Goal: Navigation & Orientation: Find specific page/section

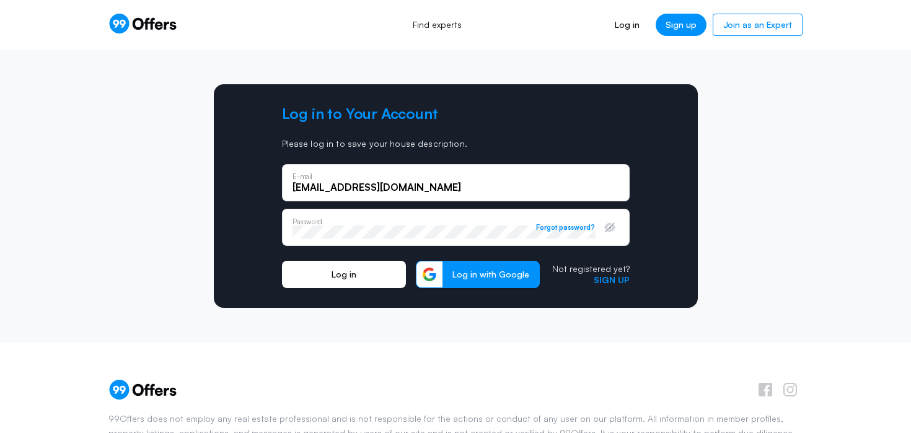
click at [344, 278] on button "Log in" at bounding box center [344, 274] width 124 height 27
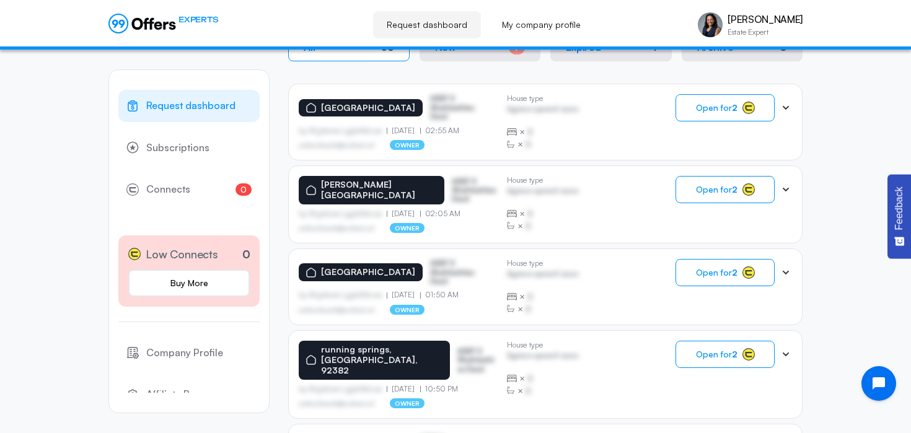
scroll to position [285, 0]
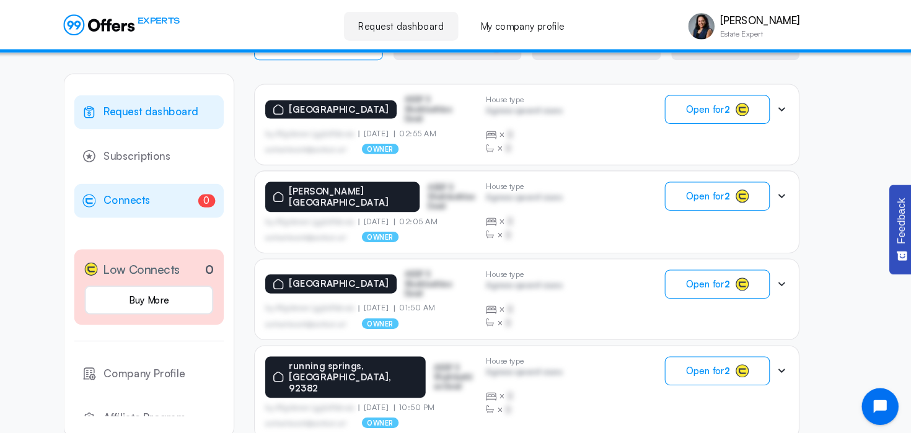
click at [184, 192] on span "Connects" at bounding box center [168, 190] width 44 height 16
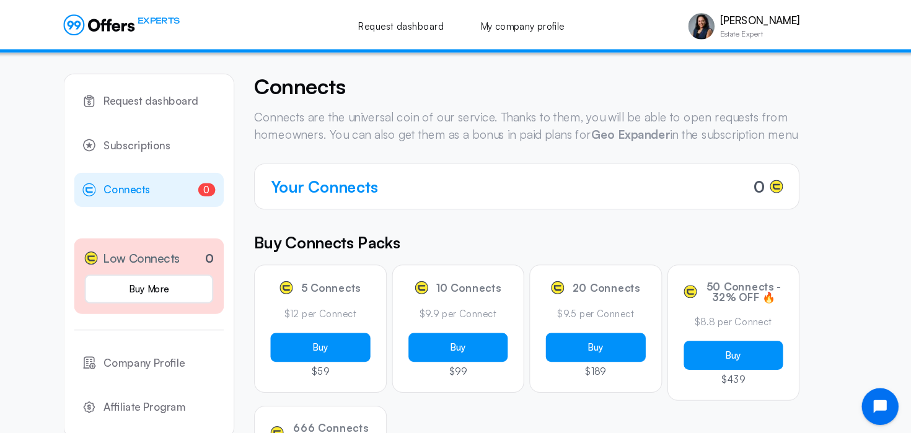
scroll to position [14, 0]
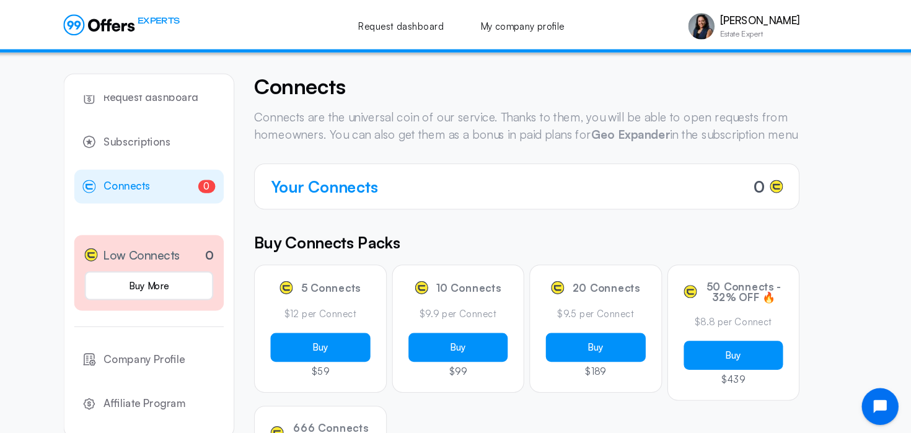
click at [364, 187] on h4 "Your Connects" at bounding box center [355, 176] width 102 height 22
click at [360, 198] on div "Your Connects 0" at bounding box center [545, 175] width 514 height 43
click at [766, 187] on span "0" at bounding box center [764, 176] width 11 height 22
click at [790, 189] on div "Your Connects 0" at bounding box center [545, 175] width 514 height 43
click at [782, 179] on icon at bounding box center [780, 176] width 7 height 6
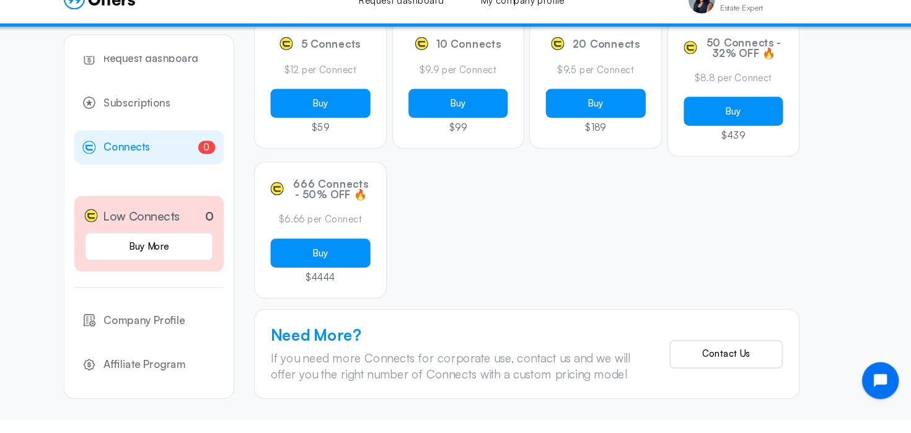
scroll to position [0, 0]
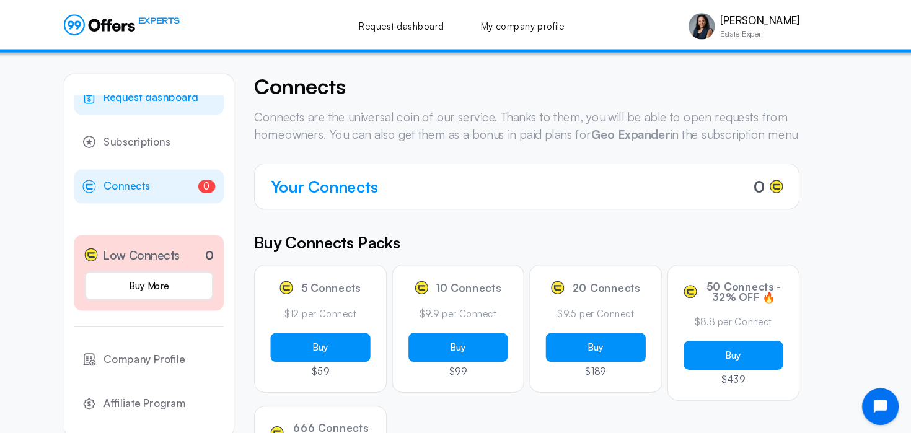
click at [202, 94] on span "Request dashboard" at bounding box center [190, 92] width 89 height 16
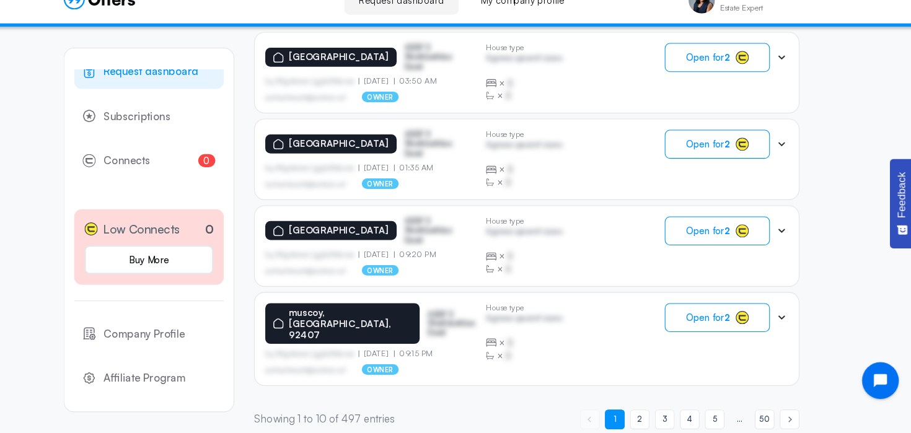
scroll to position [821, 0]
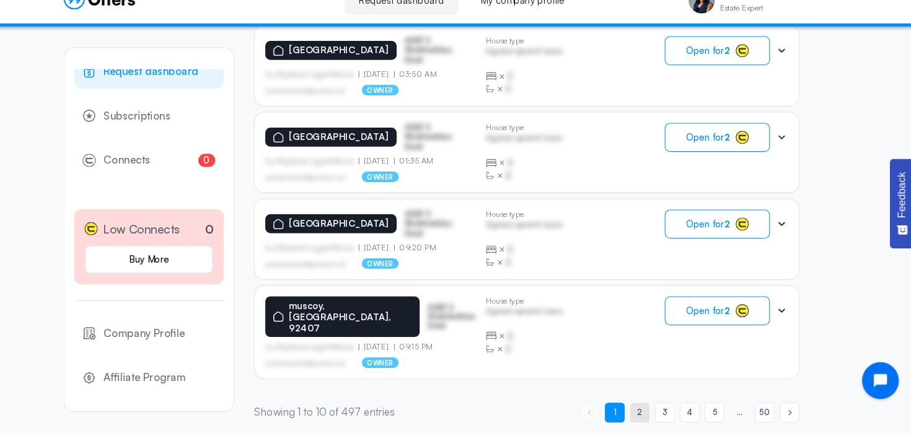
click at [650, 408] on span "2" at bounding box center [651, 414] width 5 height 12
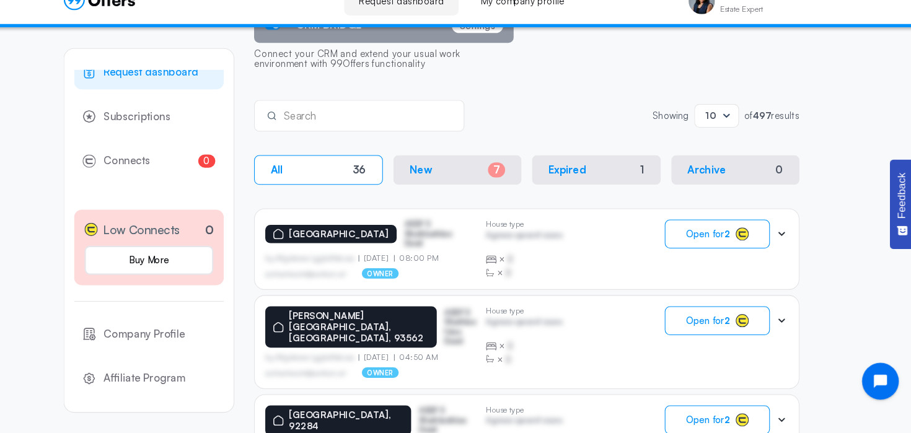
scroll to position [0, 0]
